Goal: Transaction & Acquisition: Purchase product/service

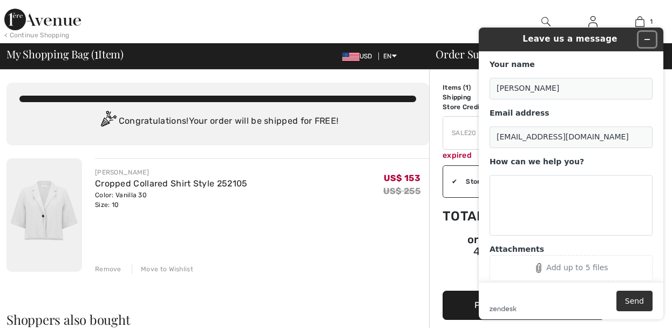
click at [646, 39] on icon "Minimize widget" at bounding box center [648, 40] width 8 height 8
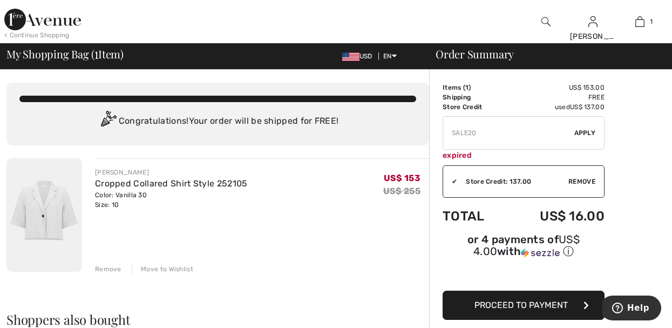
click at [265, 184] on div "JOSEPH RIBKOFF Cropped Collared Shirt Style 252105 Color: Vanilla 30 Size: 10 F…" at bounding box center [262, 188] width 334 height 42
click at [233, 183] on link "Cropped Collared Shirt Style 252105" at bounding box center [171, 183] width 153 height 10
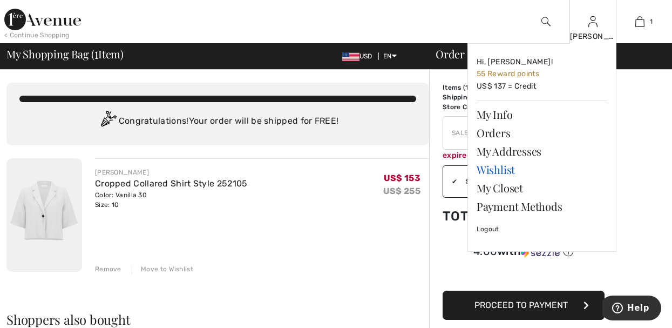
click at [501, 168] on link "Wishlist" at bounding box center [542, 169] width 131 height 18
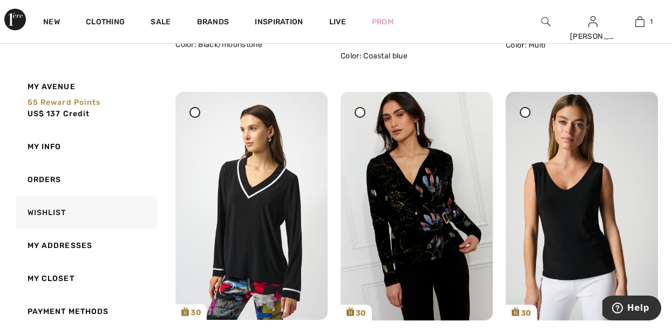
scroll to position [432, 0]
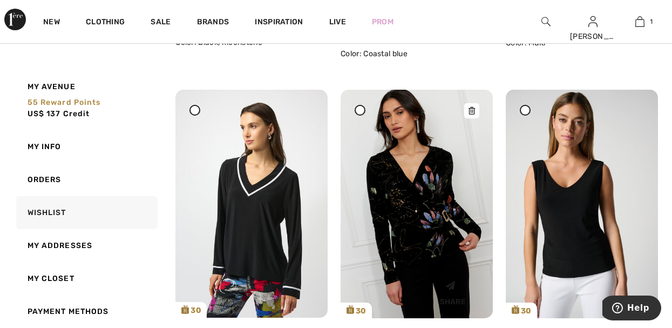
click at [383, 208] on img at bounding box center [417, 204] width 152 height 228
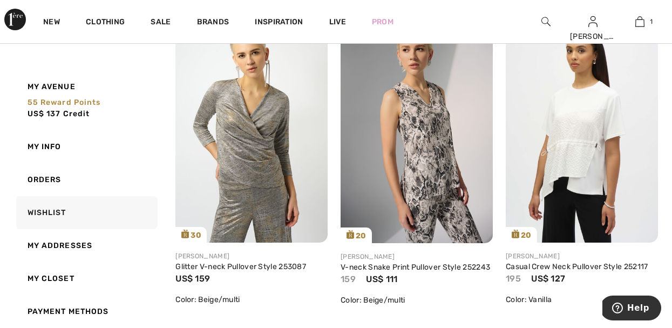
scroll to position [1510, 0]
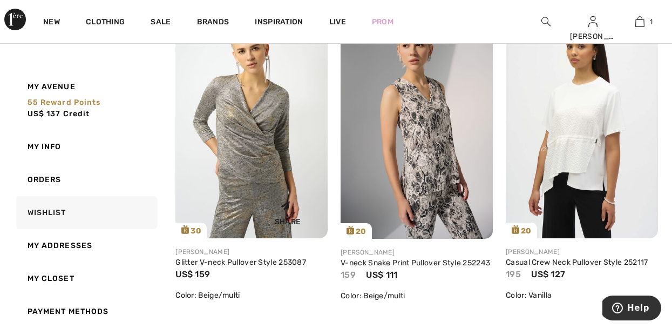
click at [232, 139] on img at bounding box center [252, 124] width 152 height 228
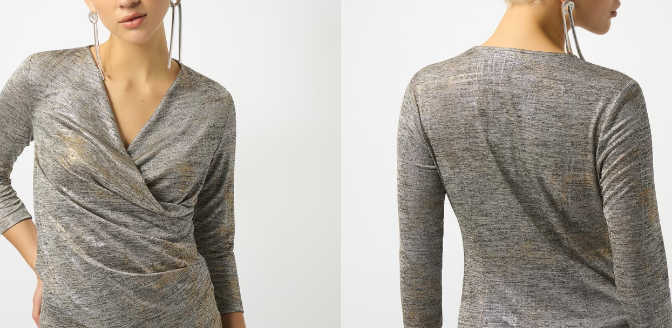
click at [56, 204] on img at bounding box center [88, 195] width 176 height 262
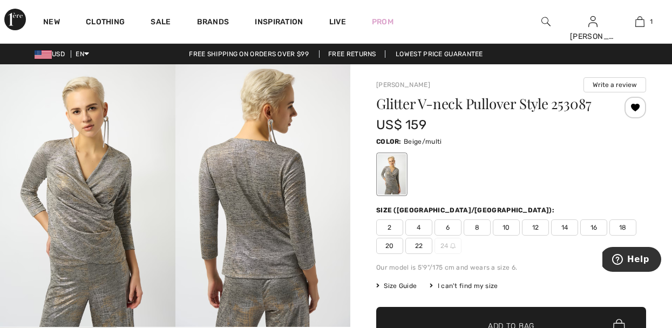
scroll to position [367, 0]
click at [584, 153] on div at bounding box center [511, 174] width 270 height 45
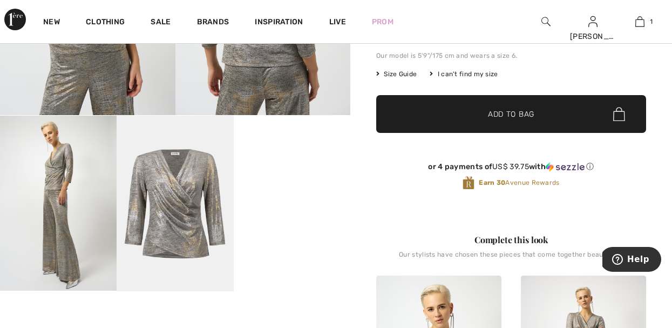
scroll to position [238, 0]
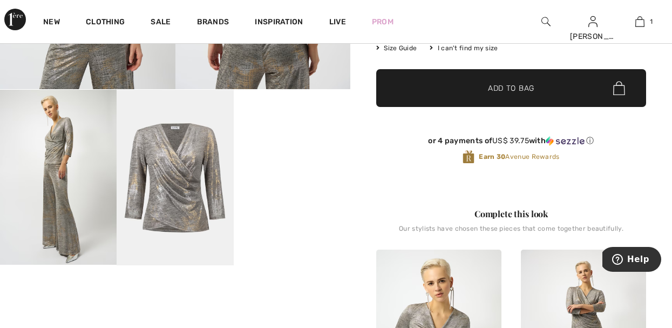
click at [280, 148] on video "Your browser does not support the video tag." at bounding box center [292, 119] width 117 height 58
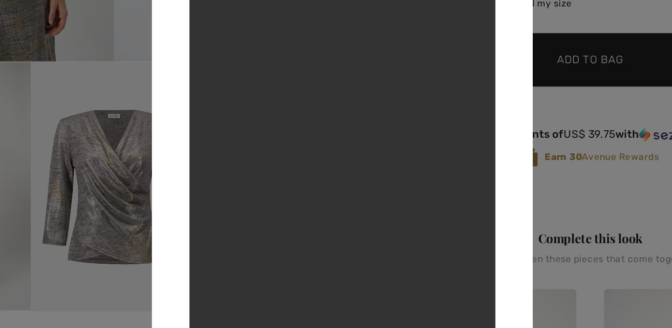
click at [322, 156] on video "Your browser does not support the video tag." at bounding box center [336, 164] width 216 height 384
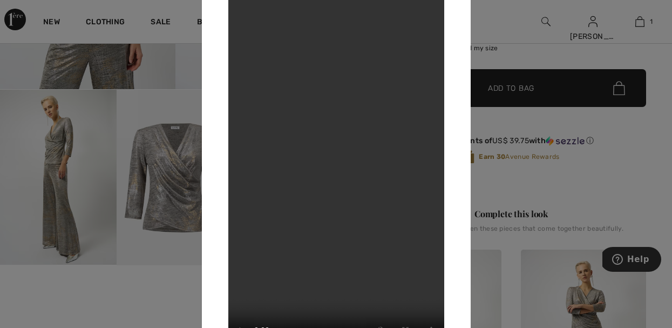
click at [582, 131] on div at bounding box center [336, 164] width 672 height 328
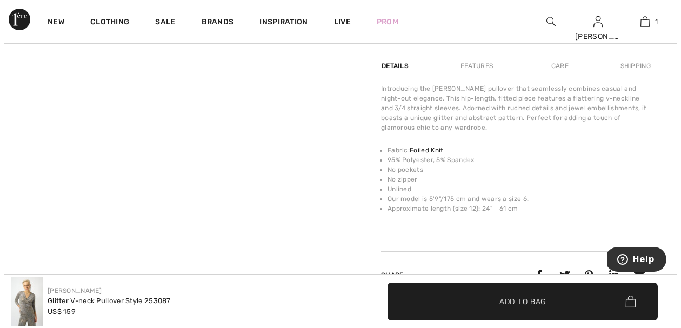
scroll to position [0, 0]
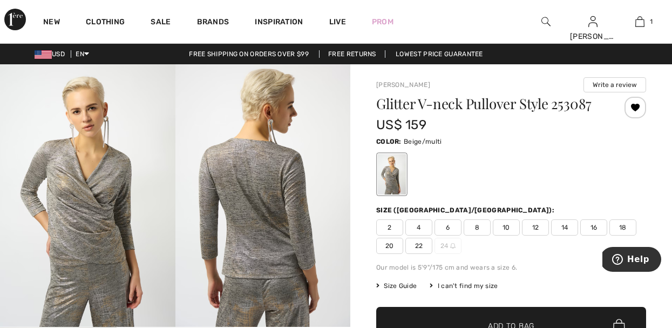
click at [268, 178] on img at bounding box center [264, 195] width 176 height 262
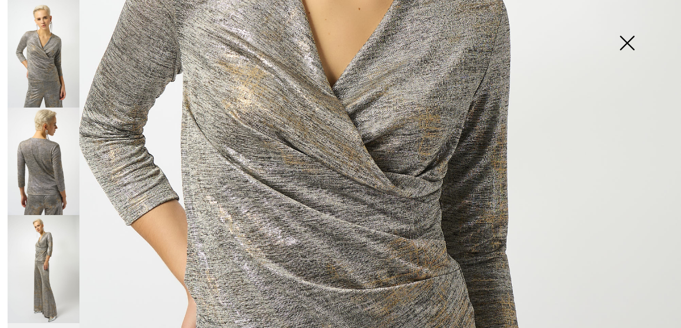
click at [288, 66] on img at bounding box center [340, 143] width 681 height 1020
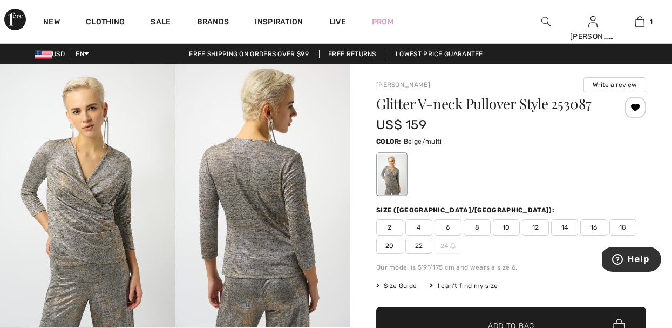
click at [95, 171] on img at bounding box center [88, 195] width 176 height 262
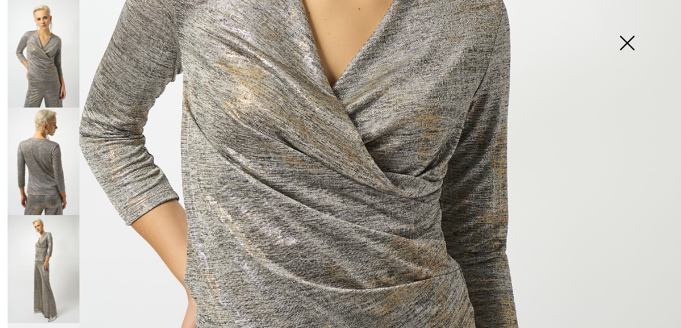
click at [44, 167] on img at bounding box center [44, 160] width 72 height 107
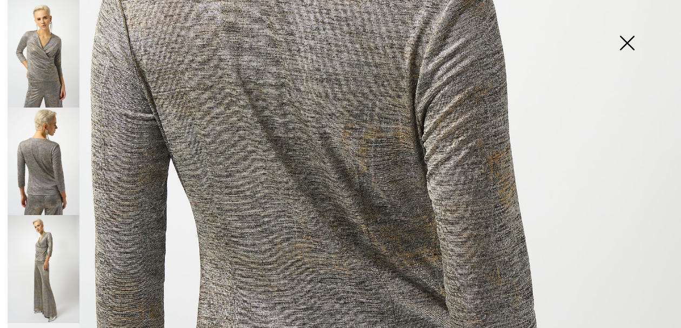
click at [58, 247] on img at bounding box center [44, 268] width 72 height 107
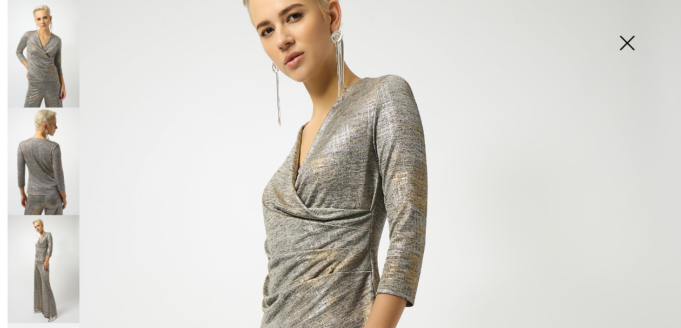
scroll to position [84, 0]
click at [51, 84] on img at bounding box center [44, 53] width 72 height 107
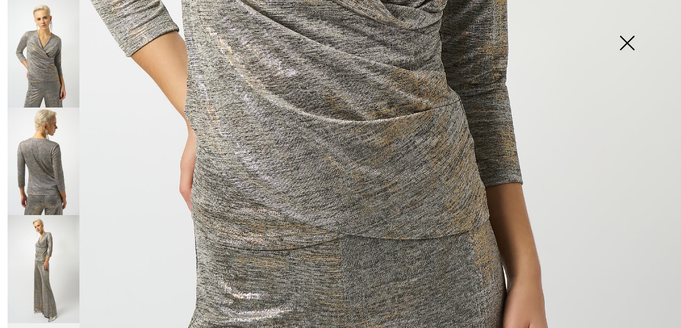
scroll to position [539, 0]
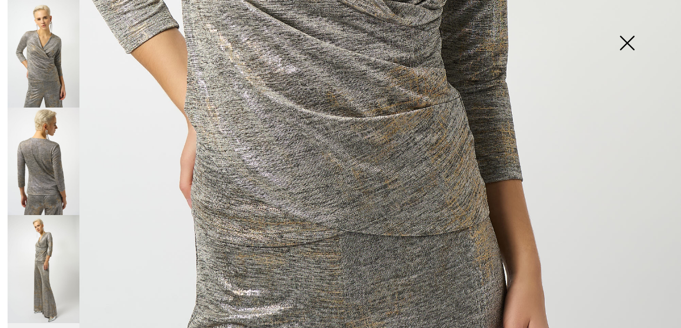
click at [60, 252] on img at bounding box center [44, 268] width 72 height 107
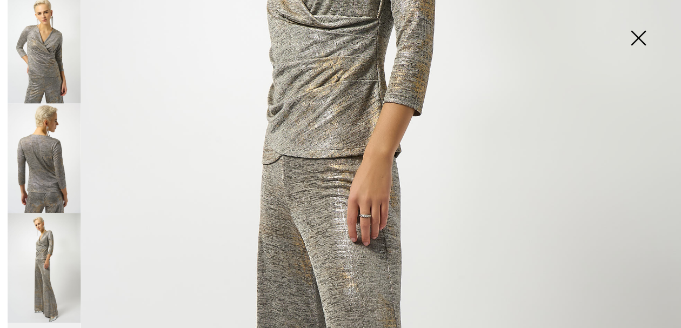
scroll to position [0, 0]
